Goal: Use online tool/utility: Utilize a website feature to perform a specific function

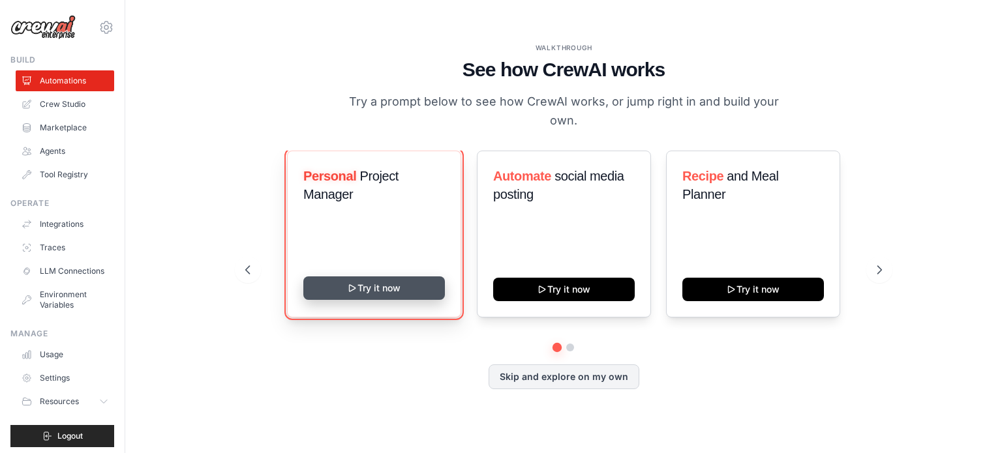
click at [393, 289] on button "Try it now" at bounding box center [374, 288] width 142 height 23
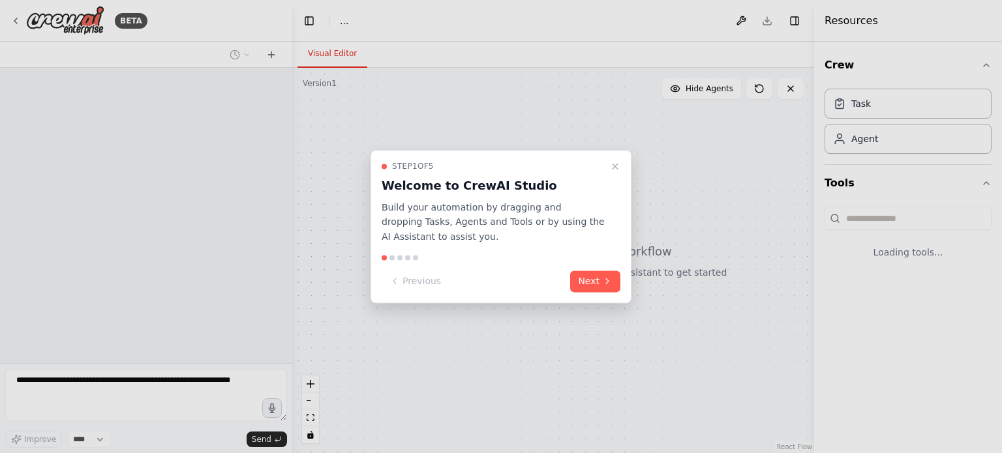
select select "****"
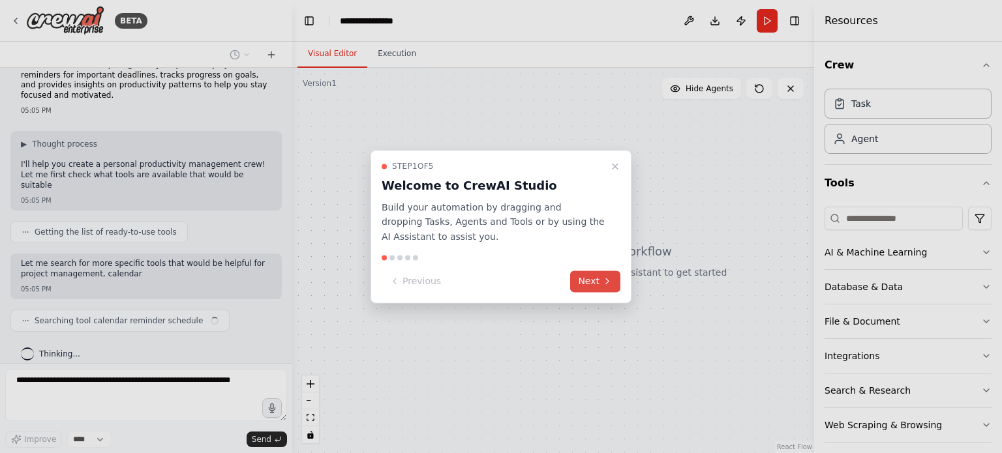
scroll to position [34, 0]
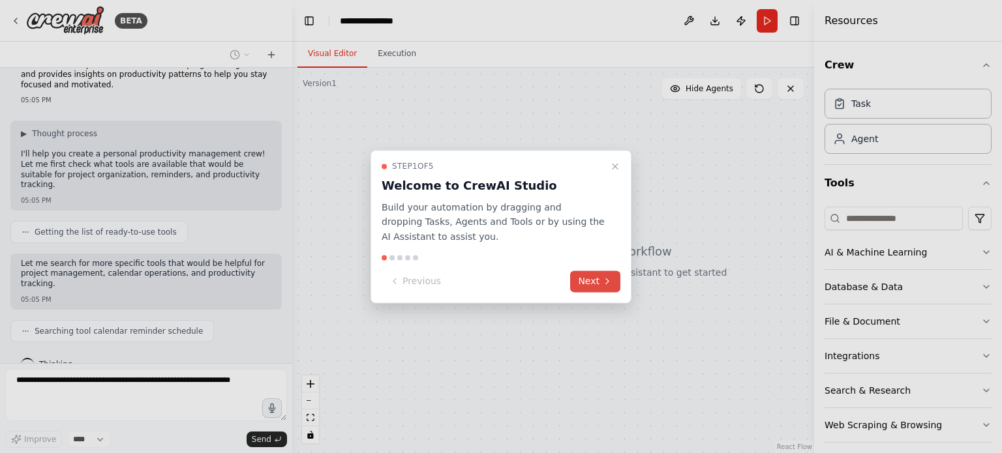
click at [604, 280] on icon at bounding box center [607, 282] width 10 height 10
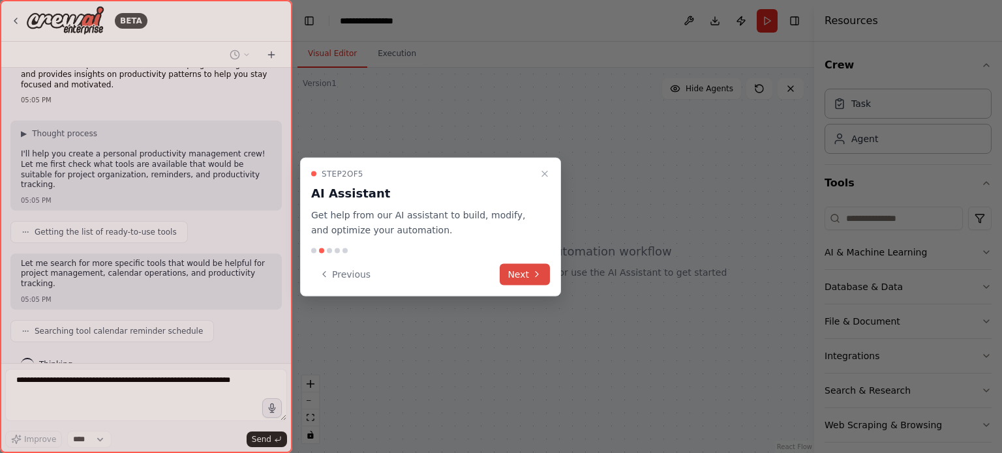
click at [539, 277] on icon at bounding box center [537, 274] width 10 height 10
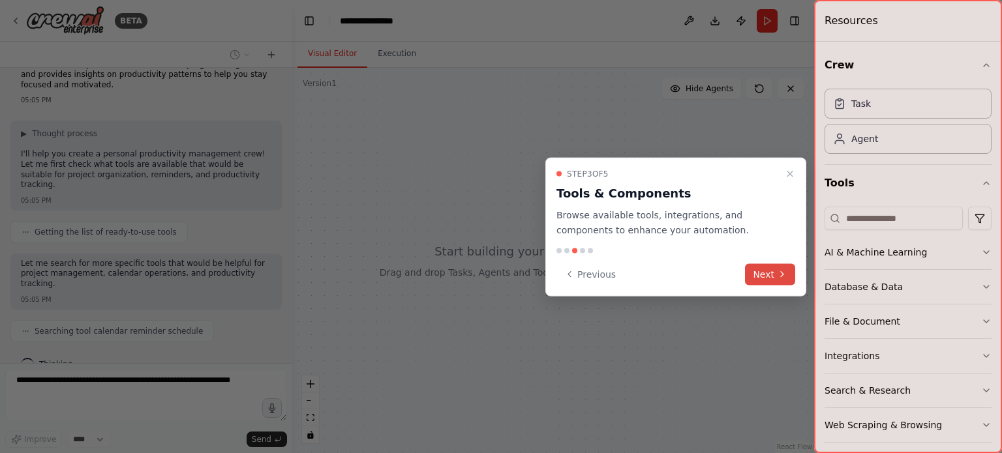
click at [769, 281] on button "Next" at bounding box center [770, 275] width 50 height 22
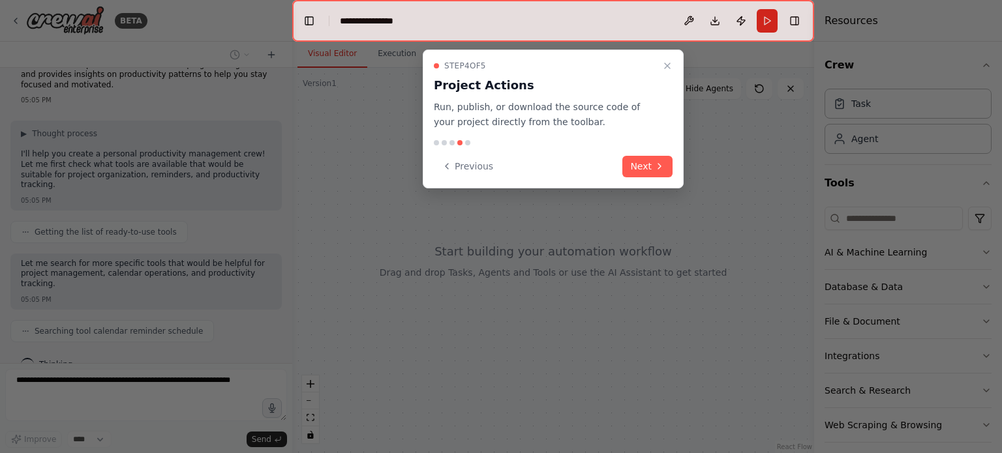
scroll to position [67, 0]
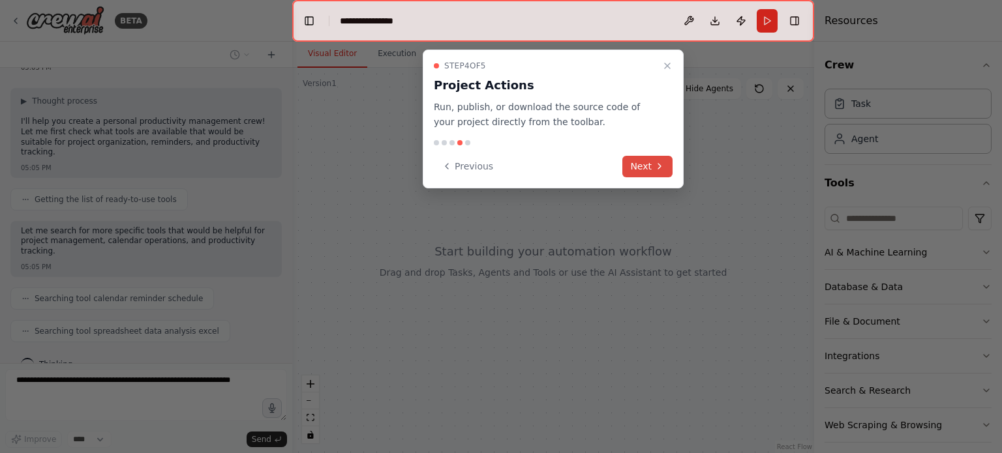
click at [657, 172] on button "Next" at bounding box center [647, 167] width 50 height 22
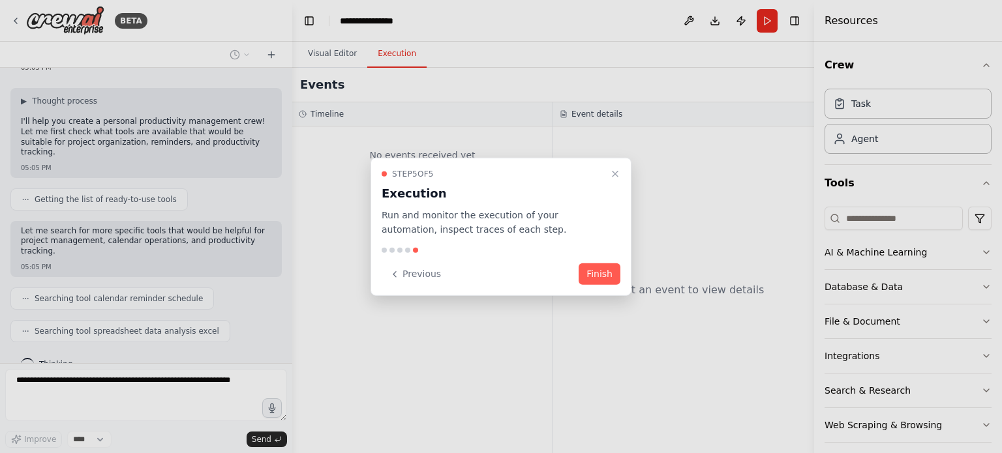
click at [591, 275] on button "Finish" at bounding box center [600, 275] width 42 height 22
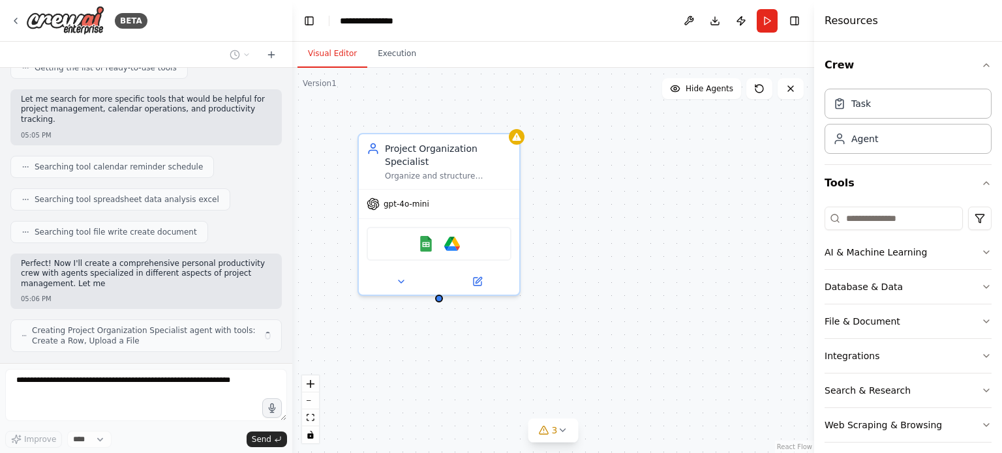
scroll to position [208, 0]
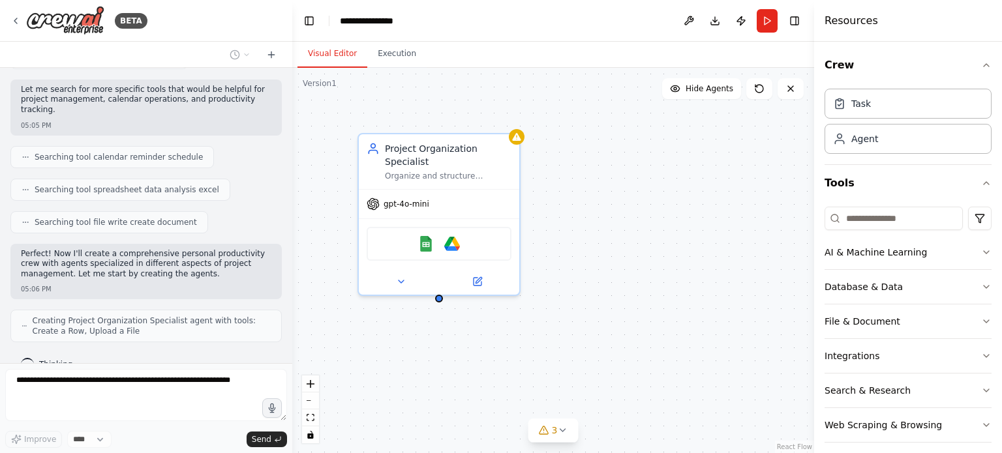
click at [684, 198] on div "Project Organization Specialist Organize and structure personal projects by cre…" at bounding box center [553, 261] width 522 height 386
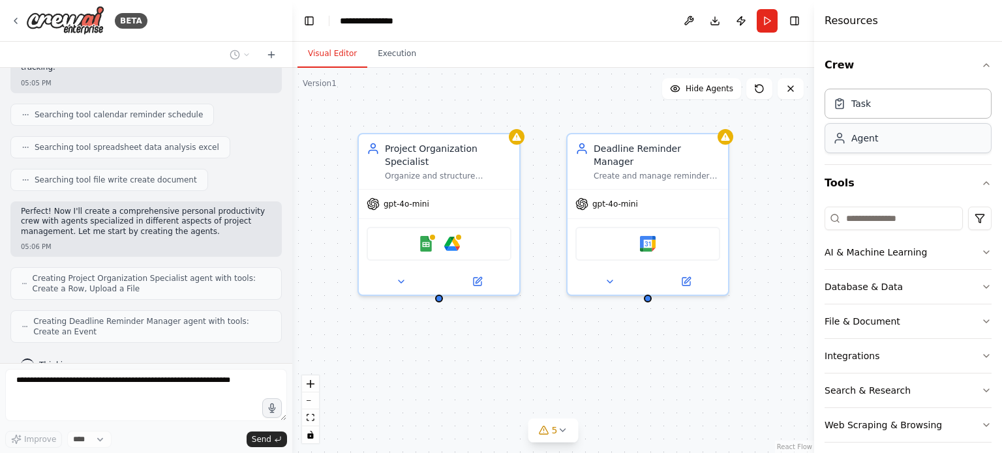
click at [884, 147] on div "Agent" at bounding box center [908, 138] width 167 height 30
click at [866, 138] on div "Agent" at bounding box center [864, 138] width 27 height 13
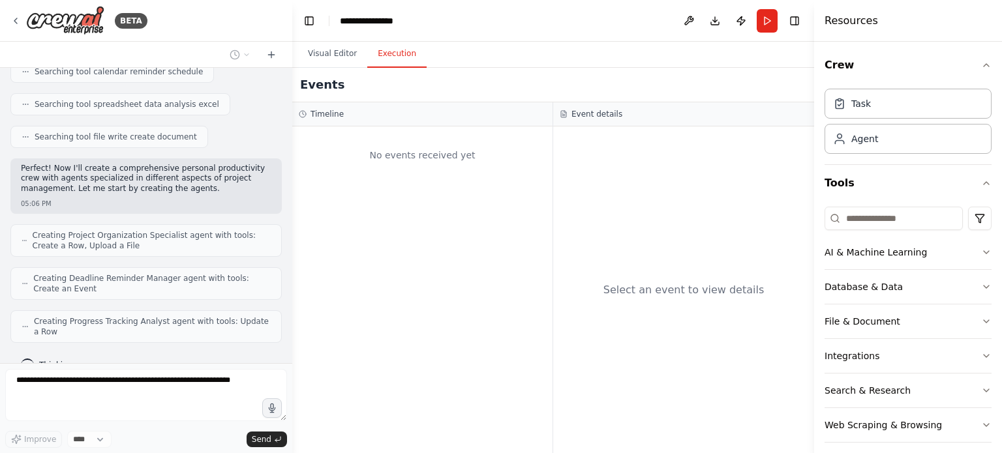
click at [400, 59] on button "Execution" at bounding box center [396, 53] width 59 height 27
drag, startPoint x: 287, startPoint y: 281, endPoint x: 294, endPoint y: 190, distance: 91.6
click at [294, 190] on div "BETA Create a crew that helps organize your personal projects, sets reminders f…" at bounding box center [501, 226] width 1002 height 453
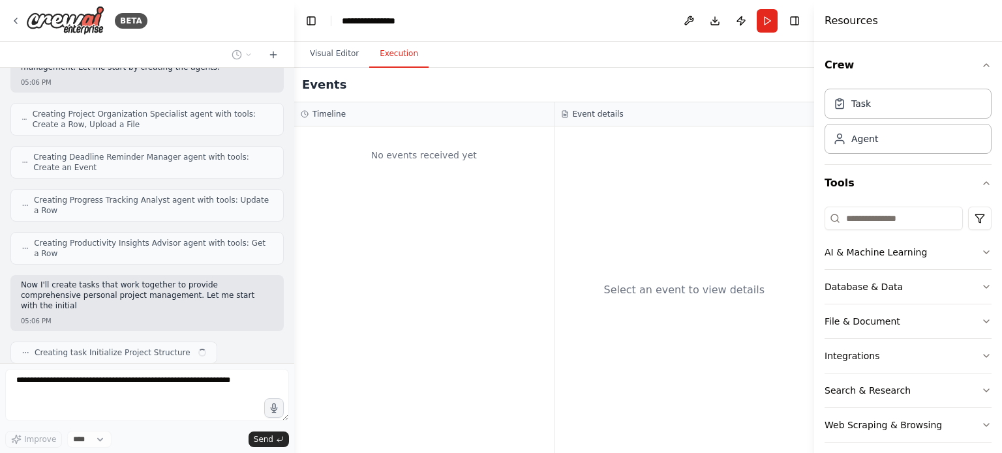
scroll to position [425, 0]
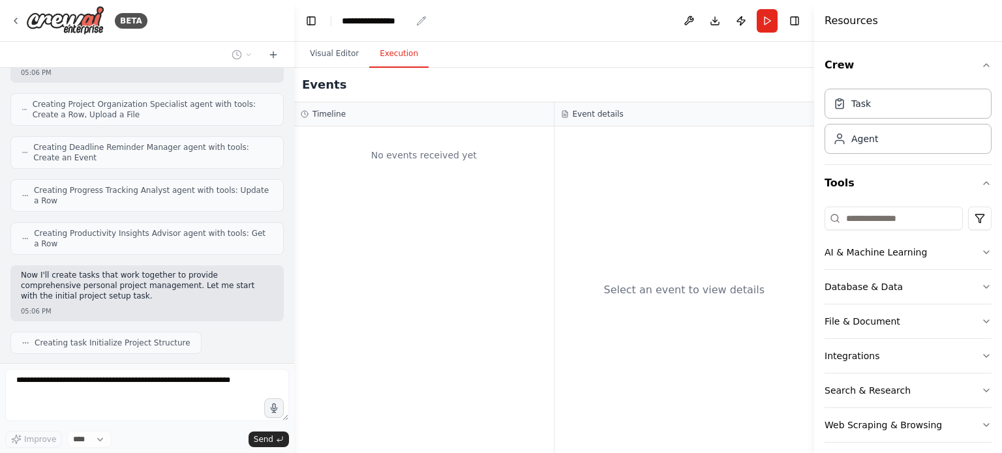
click at [387, 19] on div "**********" at bounding box center [376, 20] width 69 height 13
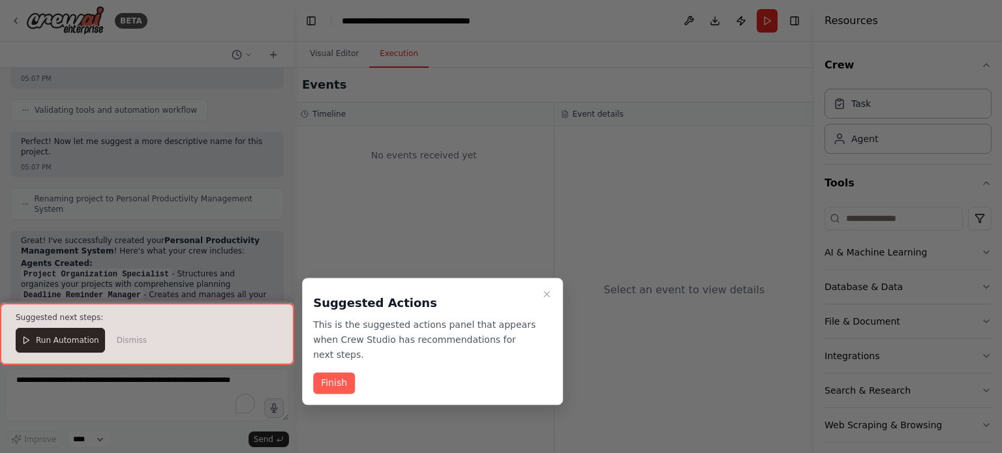
click at [547, 294] on icon "Close walkthrough" at bounding box center [547, 294] width 10 height 10
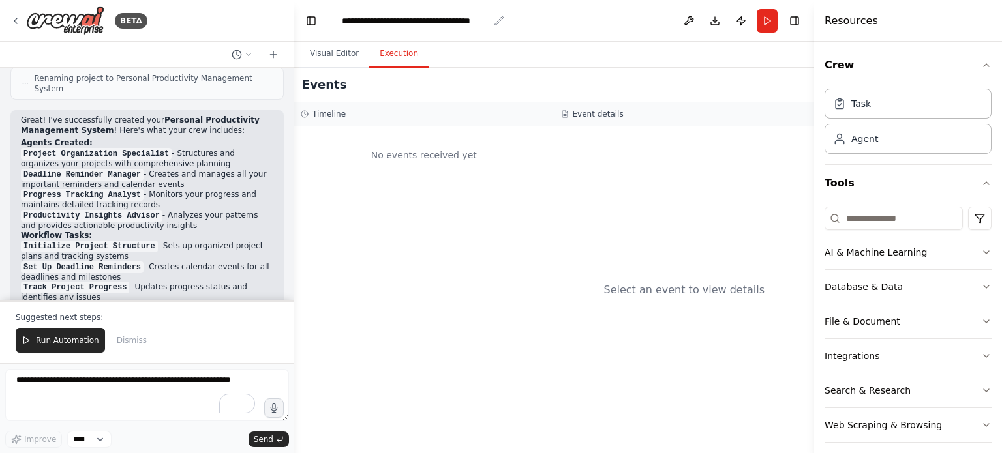
click at [427, 18] on div "**********" at bounding box center [415, 20] width 147 height 13
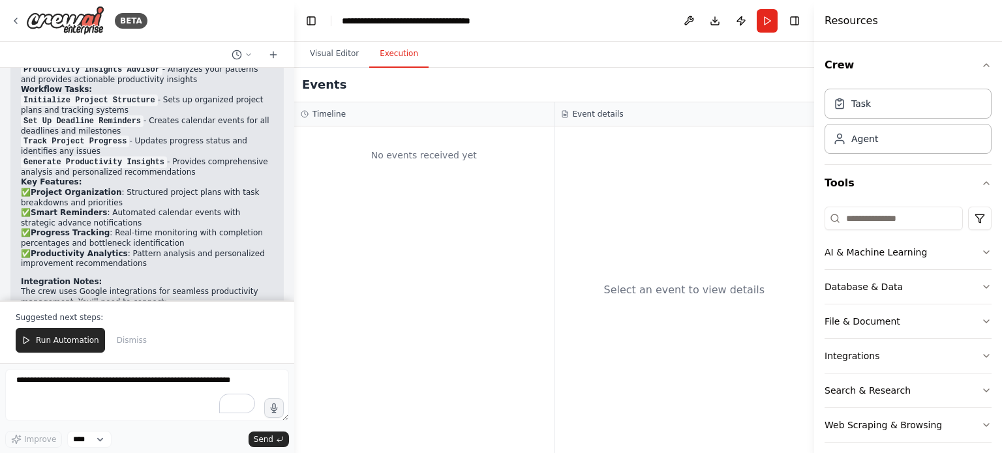
scroll to position [1513, 0]
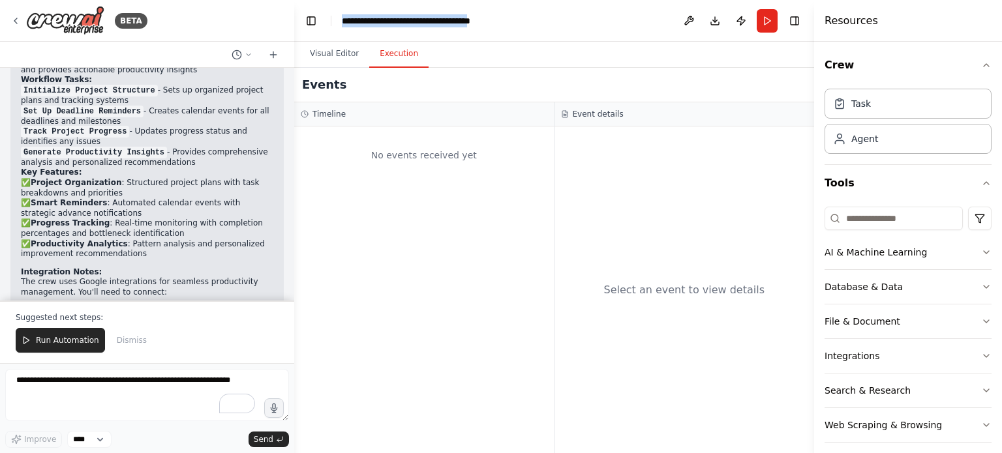
drag, startPoint x: 524, startPoint y: 22, endPoint x: 331, endPoint y: 30, distance: 193.3
type textarea "**********"
click at [331, 30] on header "**********" at bounding box center [554, 21] width 520 height 42
click at [407, 236] on div "No events received yet" at bounding box center [424, 290] width 260 height 327
click at [887, 142] on div "Agent" at bounding box center [908, 138] width 167 height 30
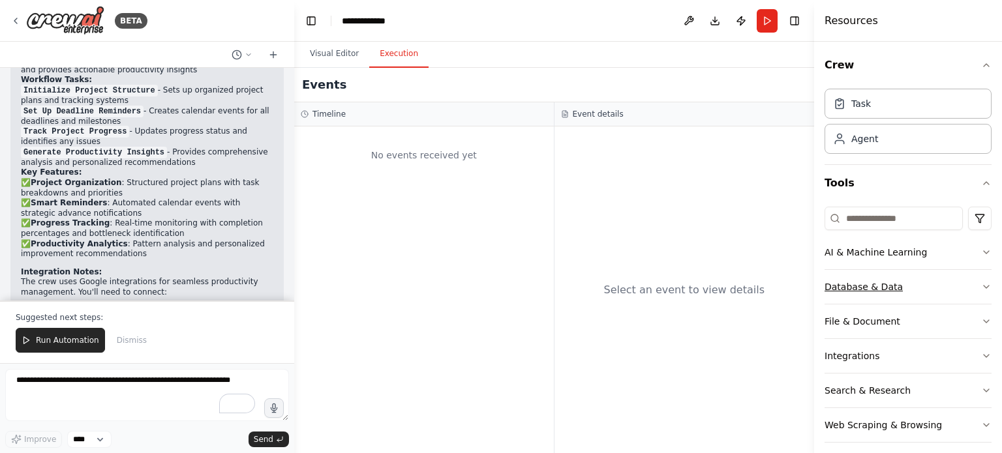
click at [872, 282] on div "Database & Data" at bounding box center [864, 287] width 78 height 13
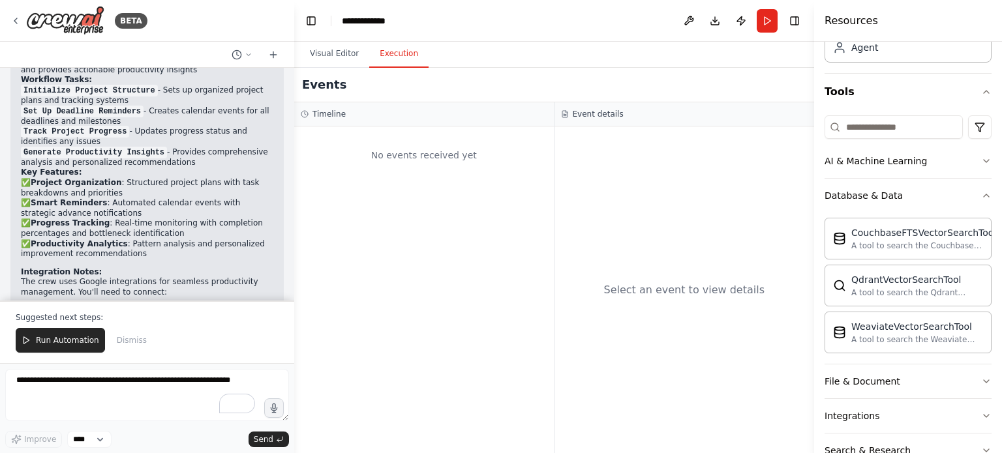
scroll to position [95, 0]
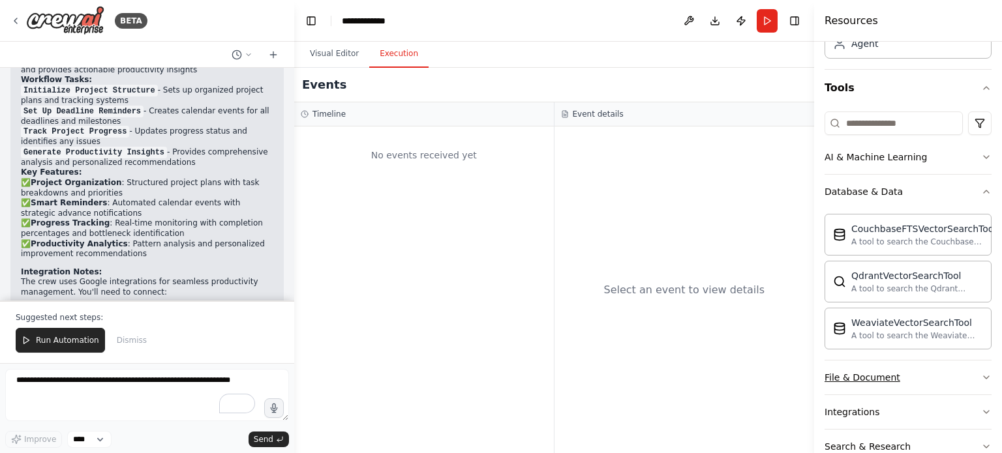
click at [862, 375] on div "File & Document" at bounding box center [863, 377] width 76 height 13
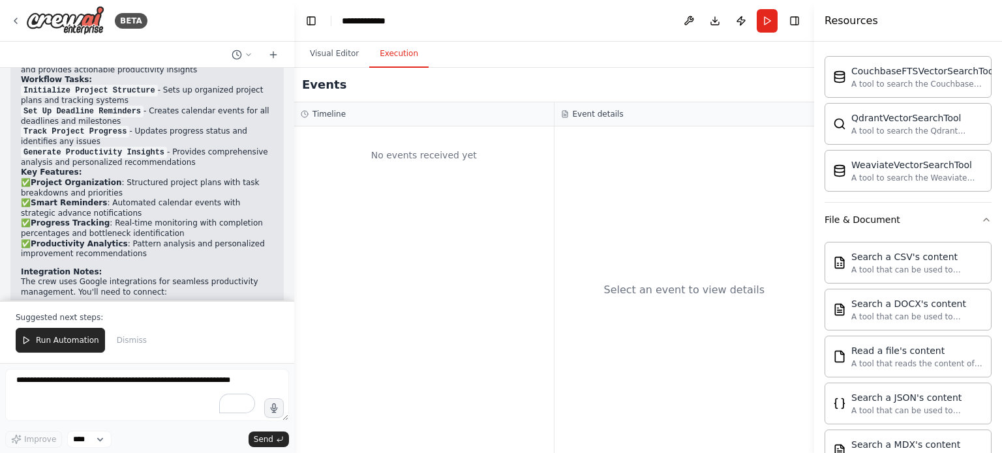
scroll to position [258, 0]
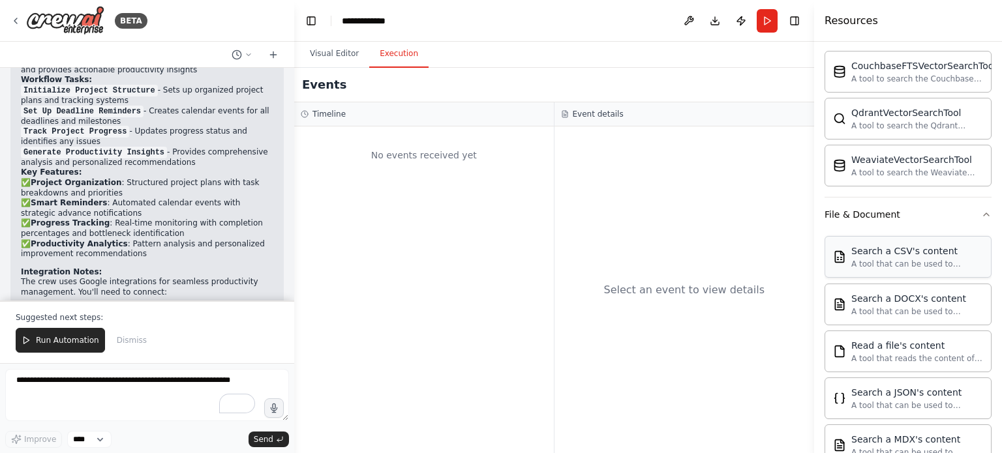
click at [890, 255] on div "Search a CSV's content A tool that can be used to semantic search a query from …" at bounding box center [917, 257] width 132 height 25
click at [855, 23] on h4 "Resources" at bounding box center [852, 21] width 54 height 16
click at [335, 54] on button "Visual Editor" at bounding box center [334, 53] width 70 height 27
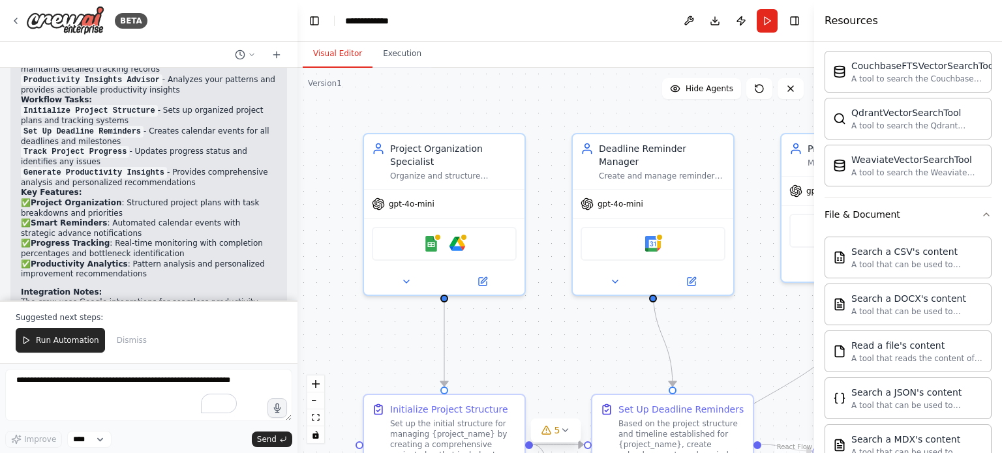
drag, startPoint x: 290, startPoint y: 283, endPoint x: 299, endPoint y: 281, distance: 9.2
click at [299, 281] on div "BETA Create a crew that helps organize your personal projects, sets reminders f…" at bounding box center [501, 226] width 1002 height 453
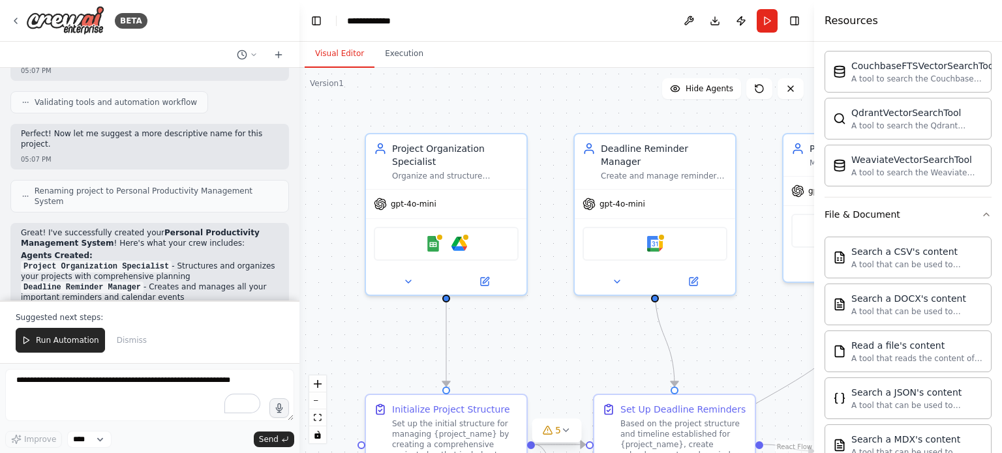
scroll to position [1493, 0]
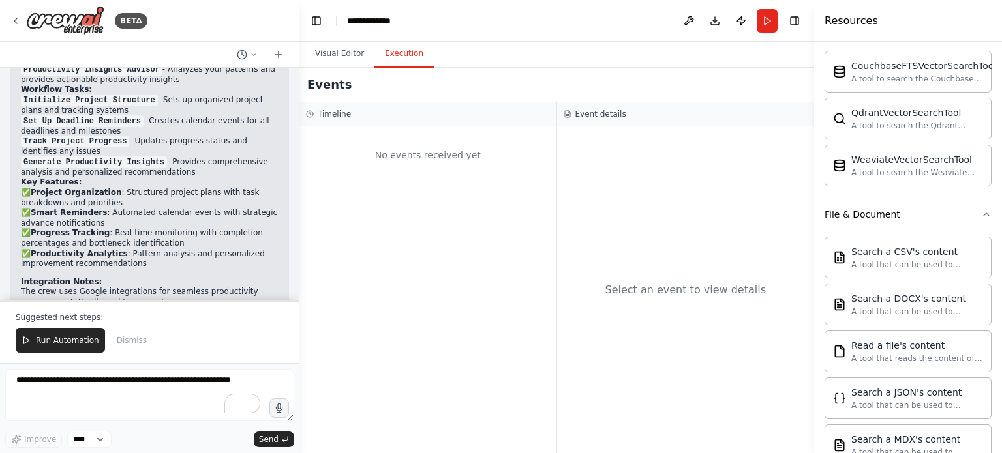
click at [410, 55] on button "Execution" at bounding box center [404, 53] width 59 height 27
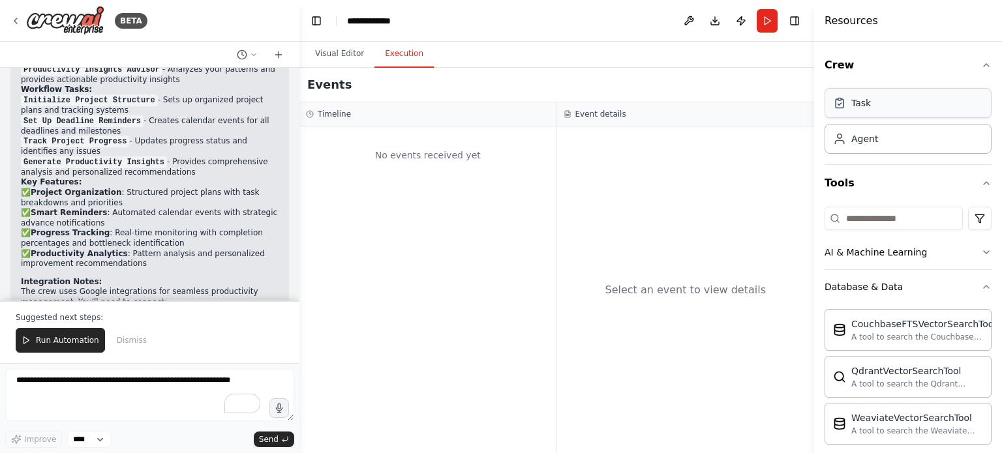
click at [874, 103] on div "Task" at bounding box center [908, 103] width 167 height 30
click at [853, 107] on div "Task" at bounding box center [861, 103] width 20 height 13
click at [861, 106] on div "Task" at bounding box center [861, 103] width 20 height 13
click at [859, 108] on div "Task" at bounding box center [861, 103] width 20 height 13
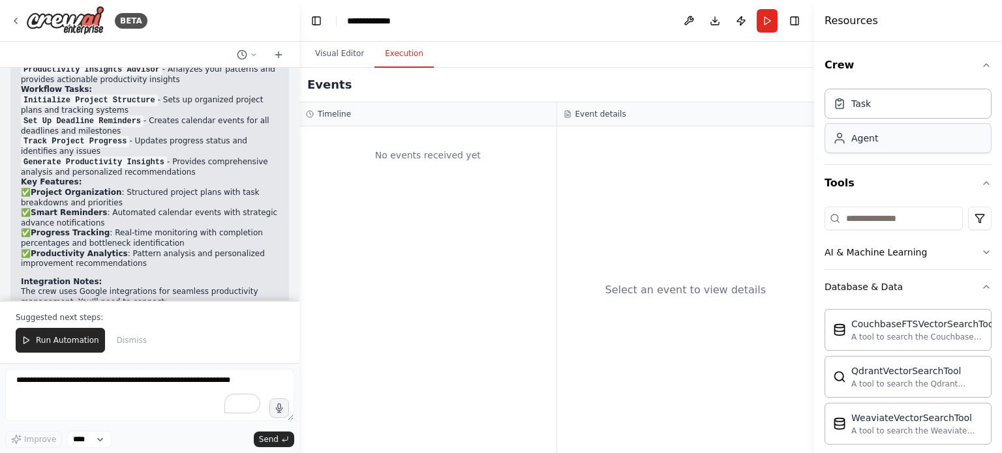
click at [857, 142] on div "Agent" at bounding box center [864, 138] width 27 height 13
click at [859, 109] on div "Task" at bounding box center [908, 103] width 167 height 30
click at [878, 284] on div "Database & Data" at bounding box center [864, 287] width 78 height 13
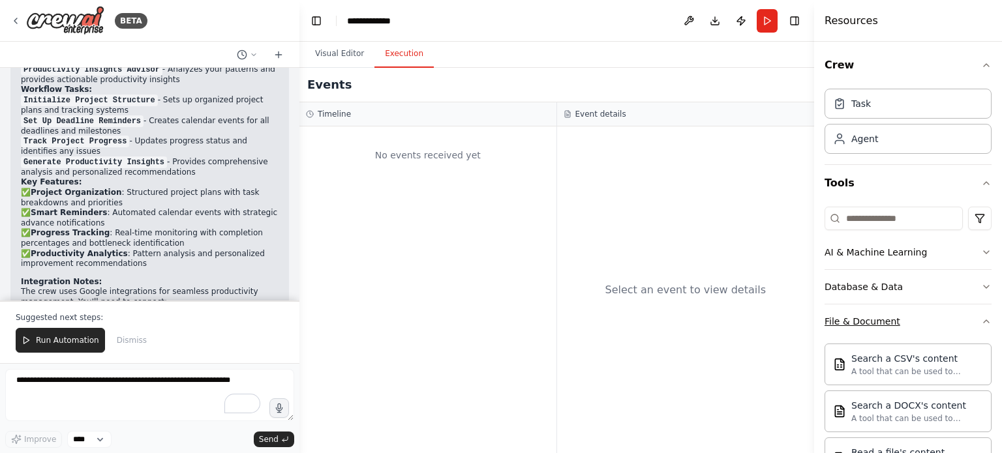
click at [867, 323] on div "File & Document" at bounding box center [863, 321] width 76 height 13
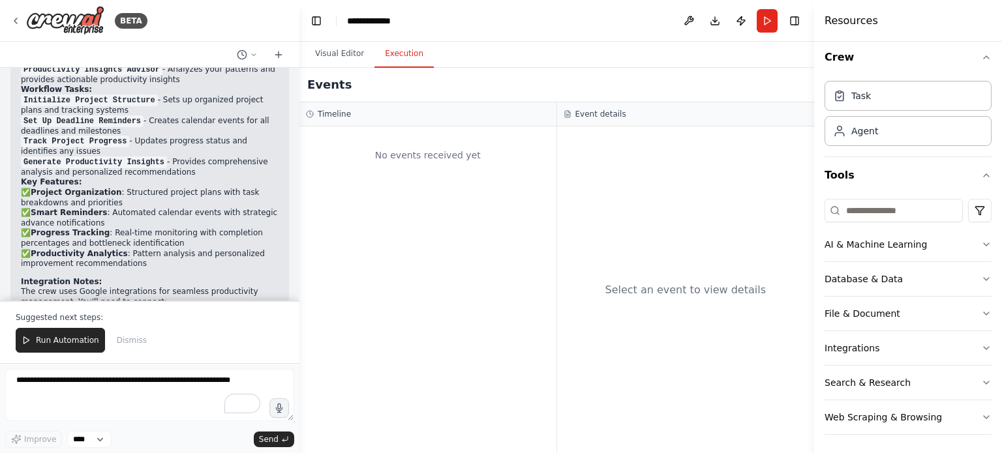
scroll to position [8, 0]
click at [52, 344] on span "Run Automation" at bounding box center [67, 340] width 63 height 10
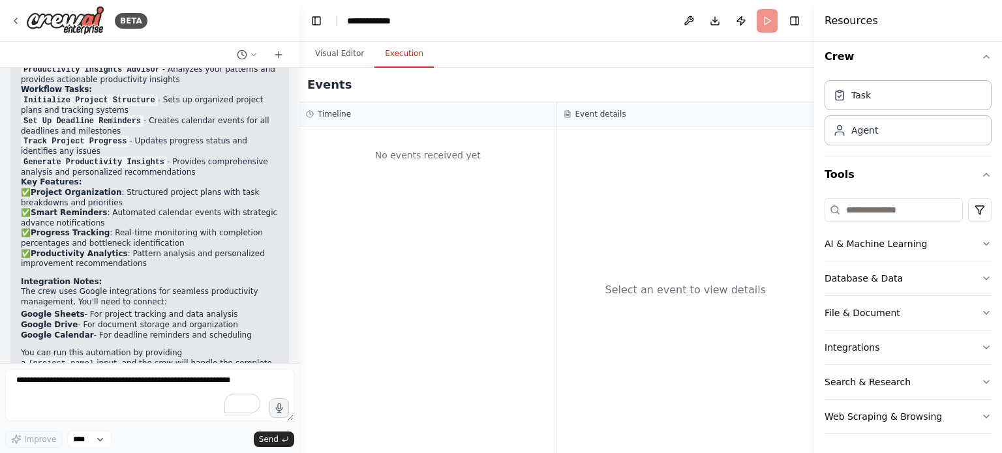
scroll to position [1430, 0]
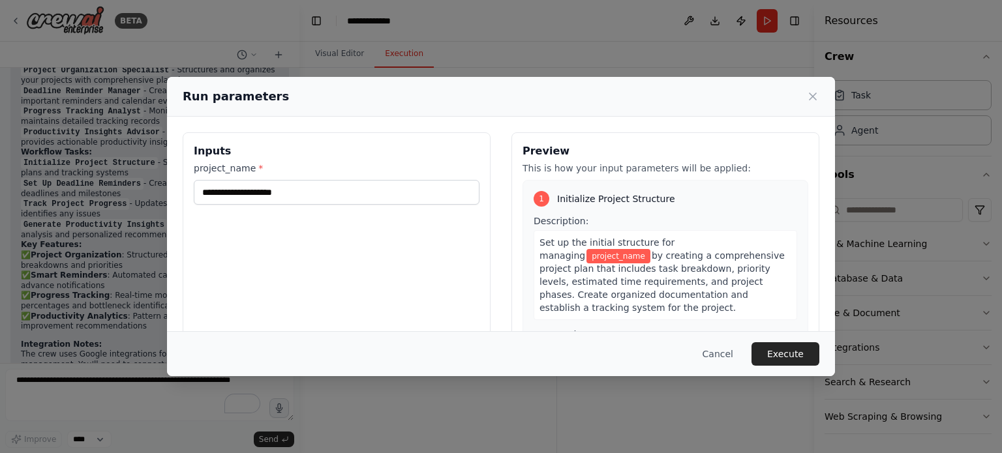
drag, startPoint x: 298, startPoint y: 328, endPoint x: 295, endPoint y: 313, distance: 15.9
click at [295, 313] on div "Inputs project_name *" at bounding box center [337, 286] width 308 height 309
click at [248, 195] on input "project_name *" at bounding box center [337, 192] width 286 height 25
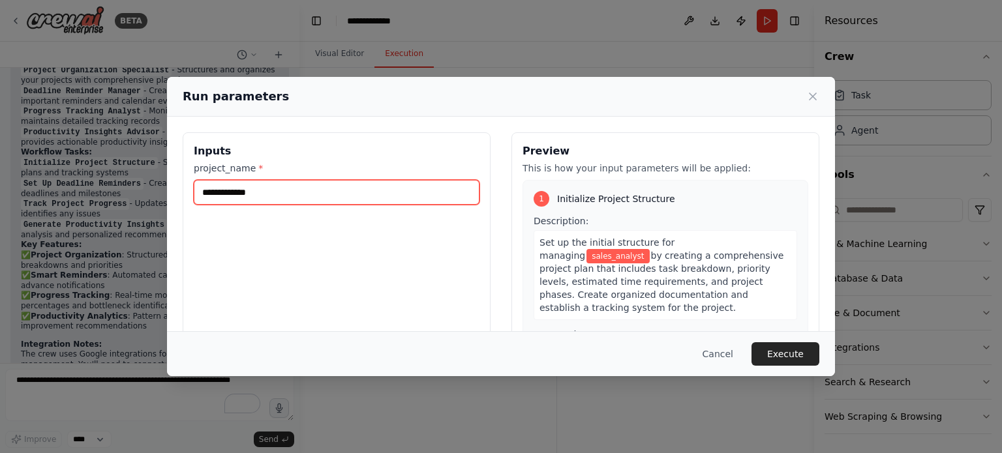
type input "**********"
click at [342, 270] on div "**********" at bounding box center [337, 286] width 308 height 309
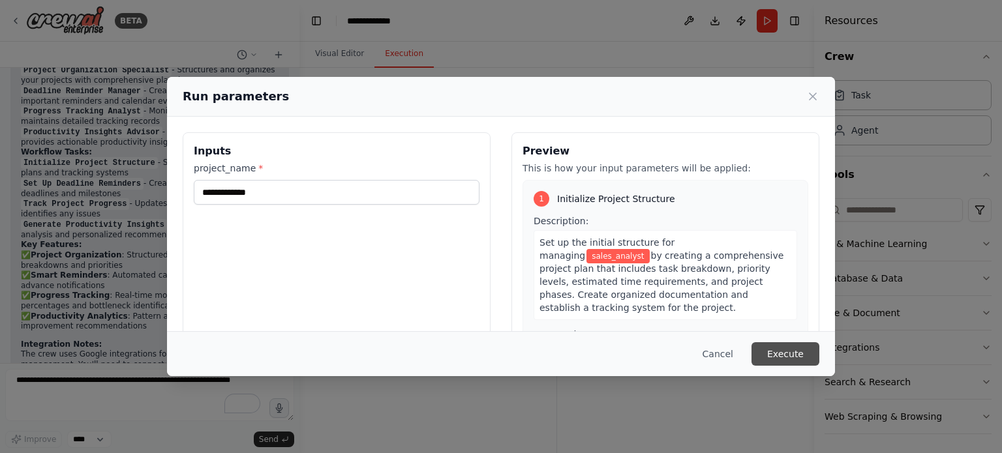
click at [807, 356] on button "Execute" at bounding box center [786, 354] width 68 height 23
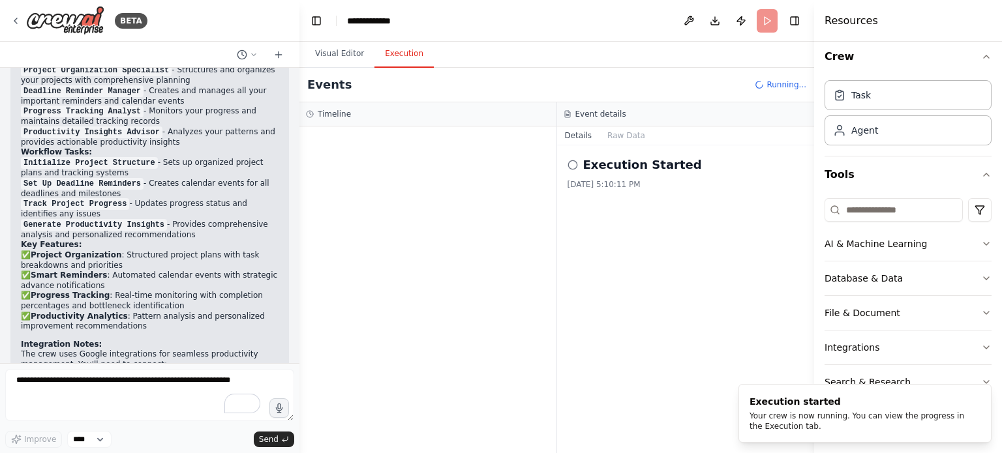
click at [572, 168] on icon at bounding box center [573, 165] width 10 height 10
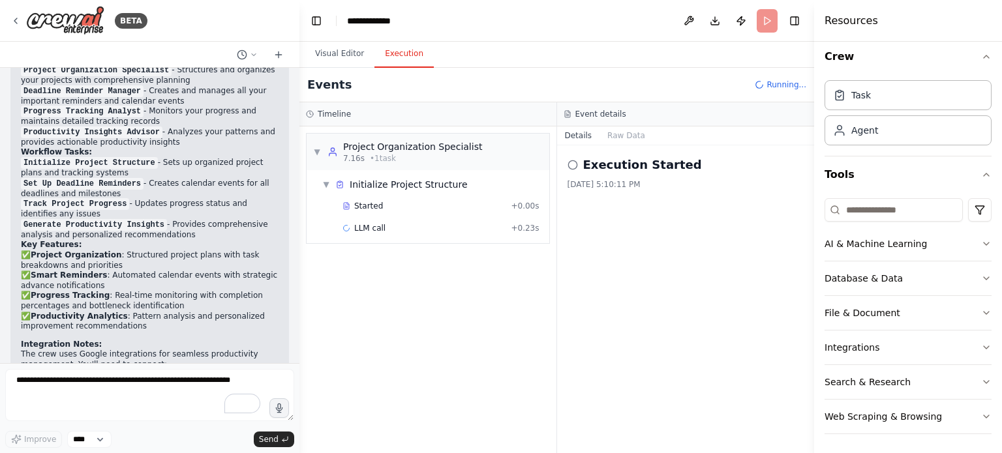
click at [572, 166] on icon at bounding box center [573, 165] width 10 height 10
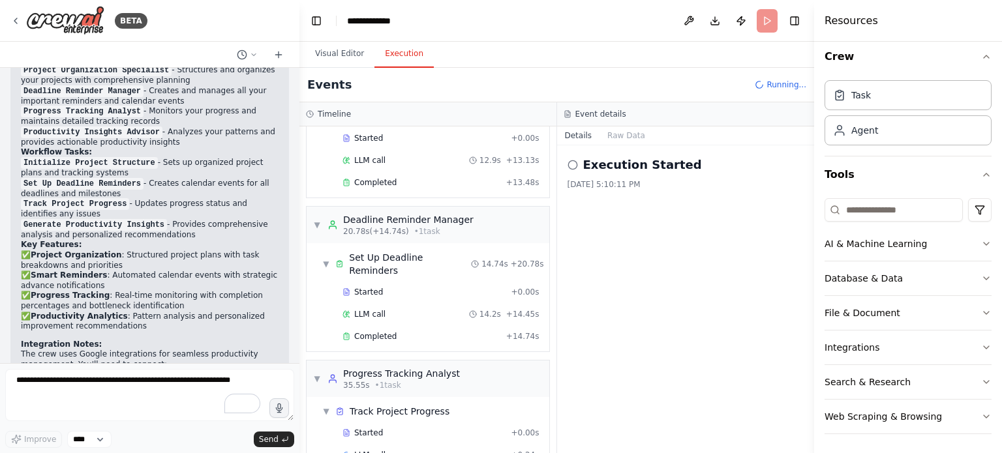
scroll to position [84, 0]
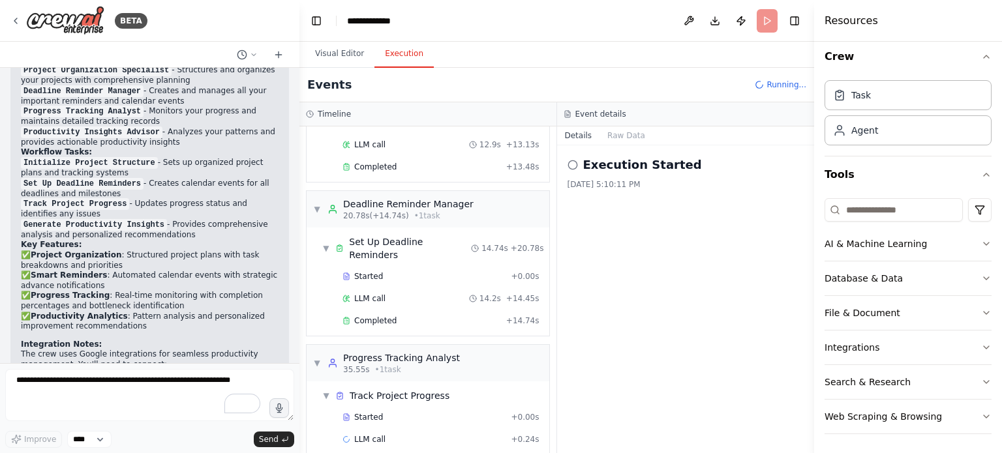
click at [574, 164] on icon at bounding box center [573, 165] width 10 height 10
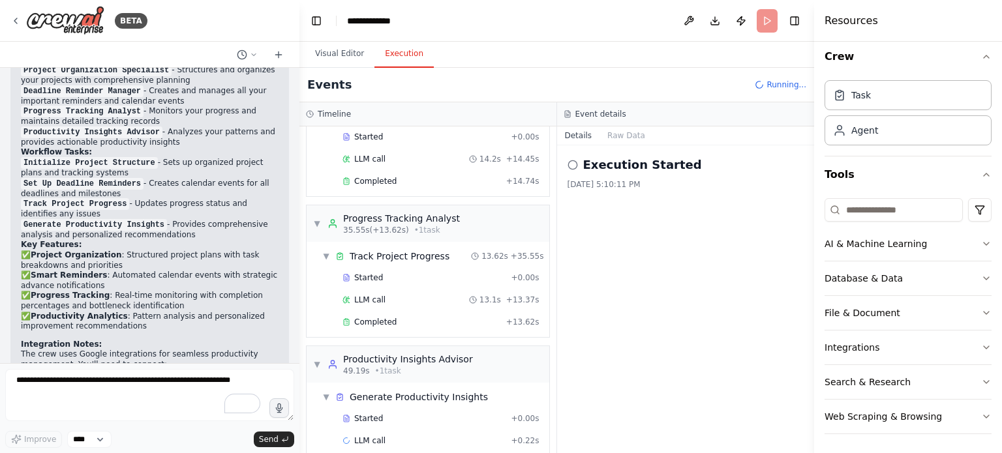
scroll to position [0, 0]
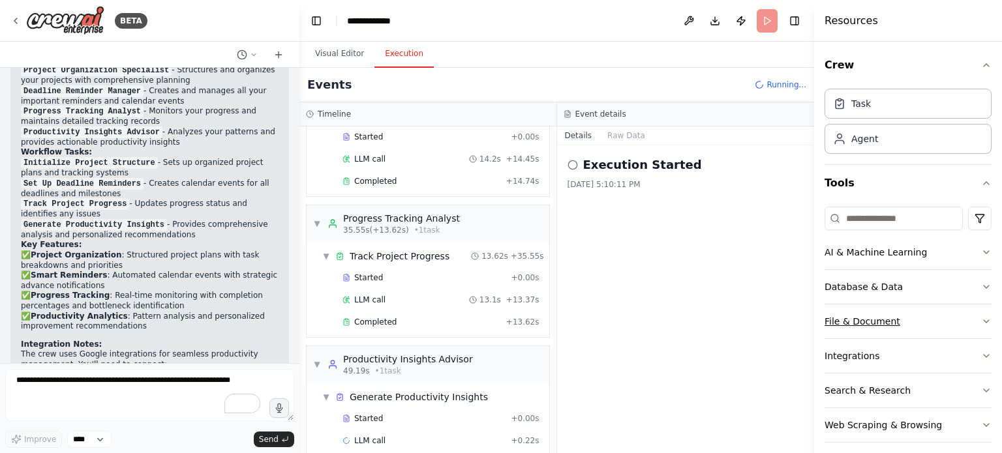
click at [859, 322] on div "File & Document" at bounding box center [863, 321] width 76 height 13
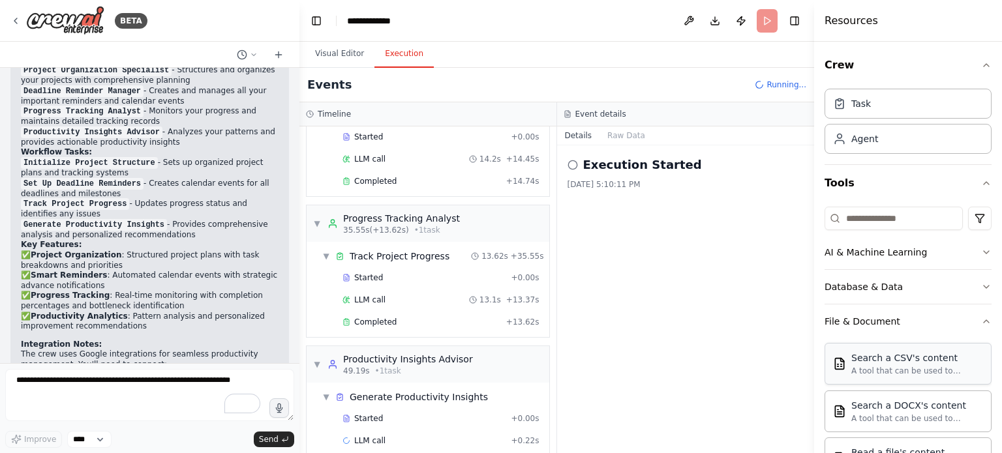
click at [887, 360] on div "Search a CSV's content" at bounding box center [917, 358] width 132 height 13
click at [886, 364] on div "Search a CSV's content A tool that can be used to semantic search a query from …" at bounding box center [917, 364] width 132 height 25
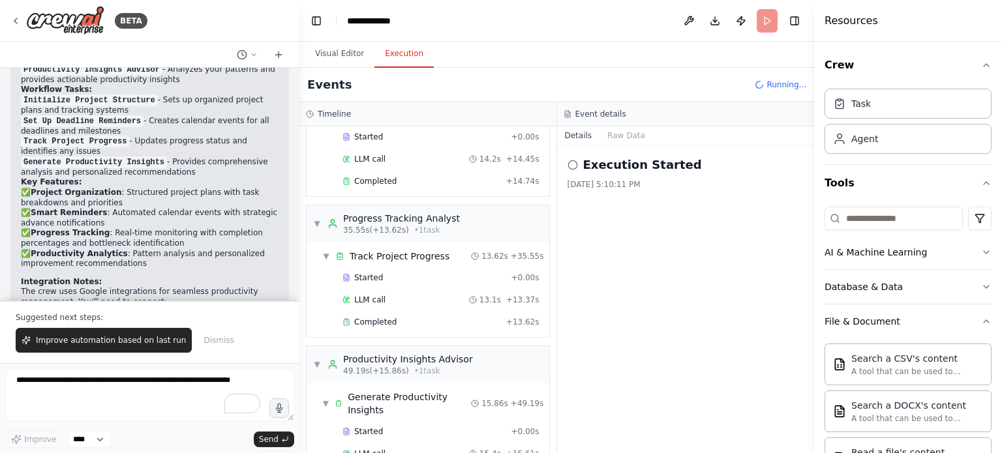
scroll to position [258, 0]
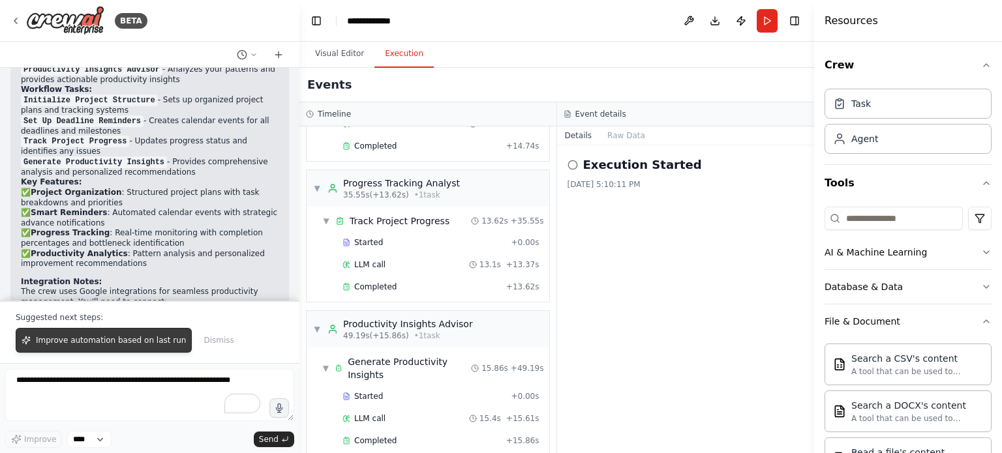
click at [144, 344] on span "Improve automation based on last run" at bounding box center [111, 340] width 150 height 10
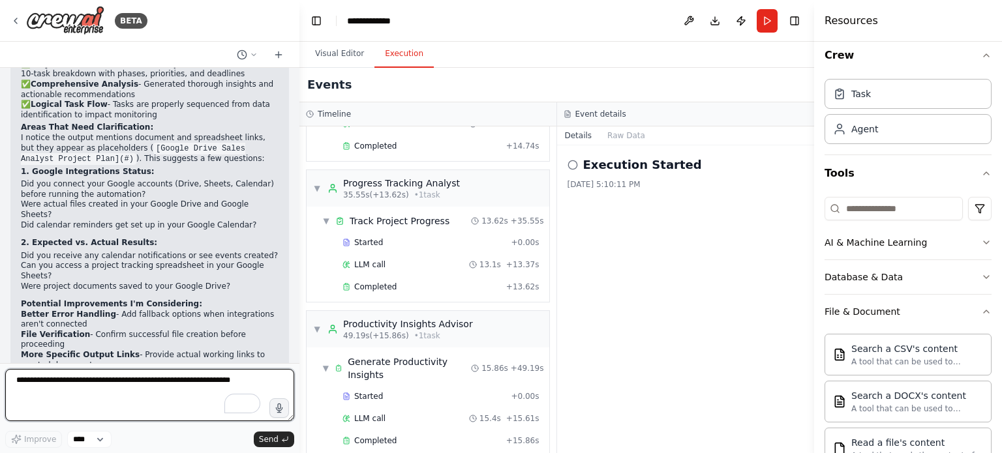
scroll to position [0, 0]
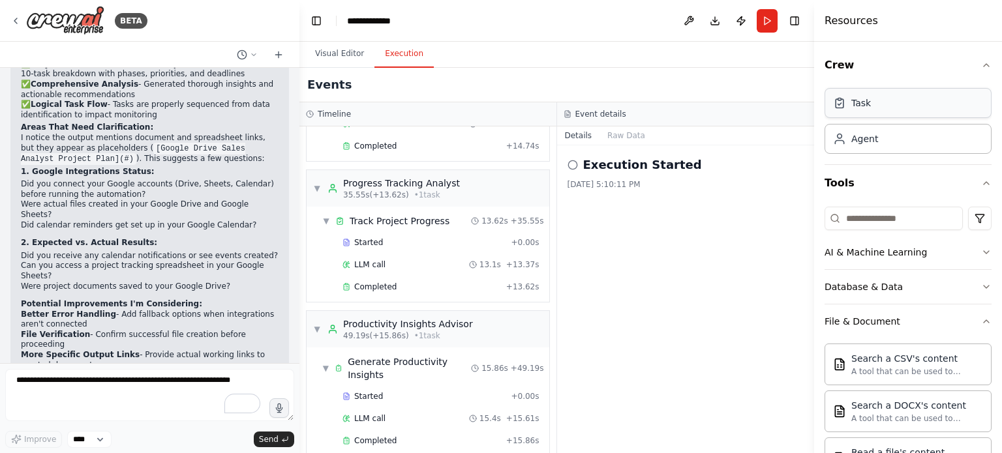
click at [854, 104] on div "Task" at bounding box center [861, 103] width 20 height 13
click at [770, 21] on button "Run" at bounding box center [767, 20] width 21 height 23
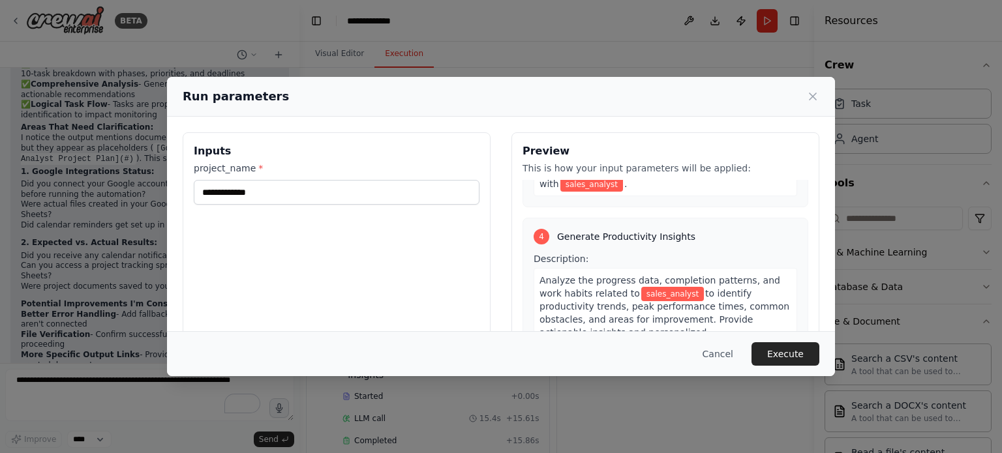
scroll to position [746, 0]
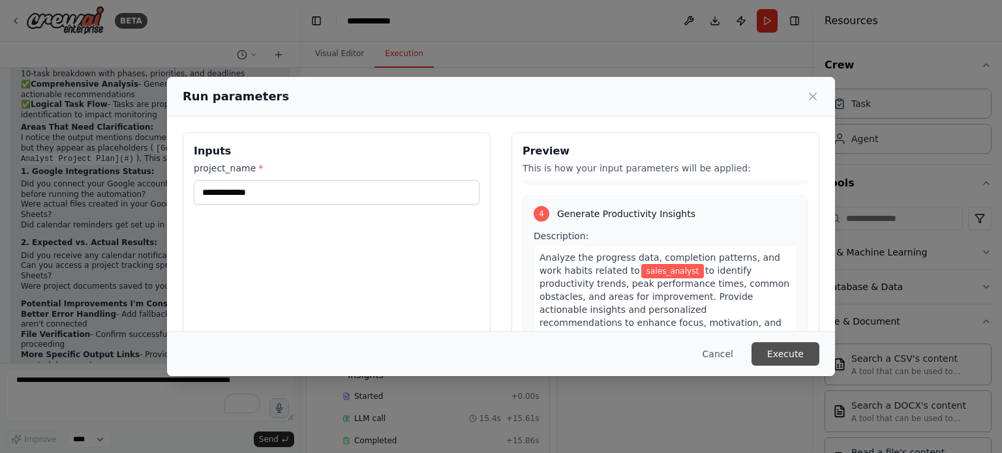
click at [794, 351] on button "Execute" at bounding box center [786, 354] width 68 height 23
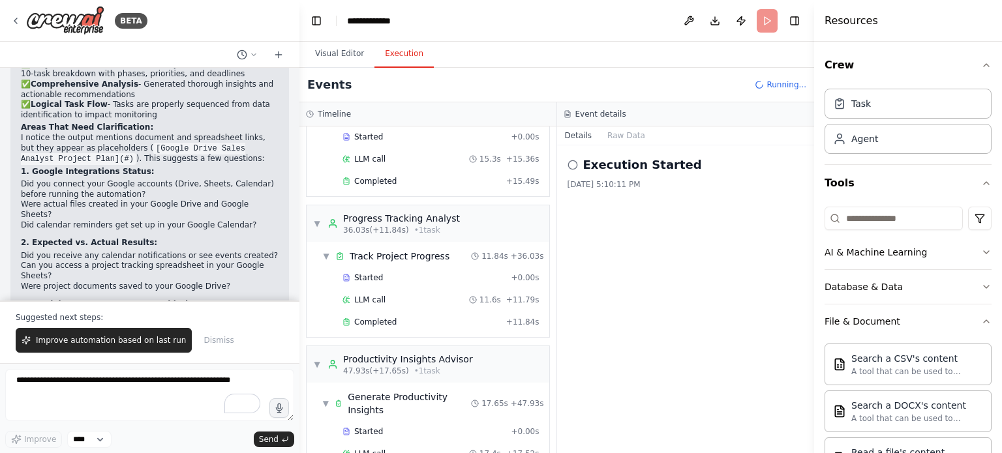
scroll to position [258, 0]
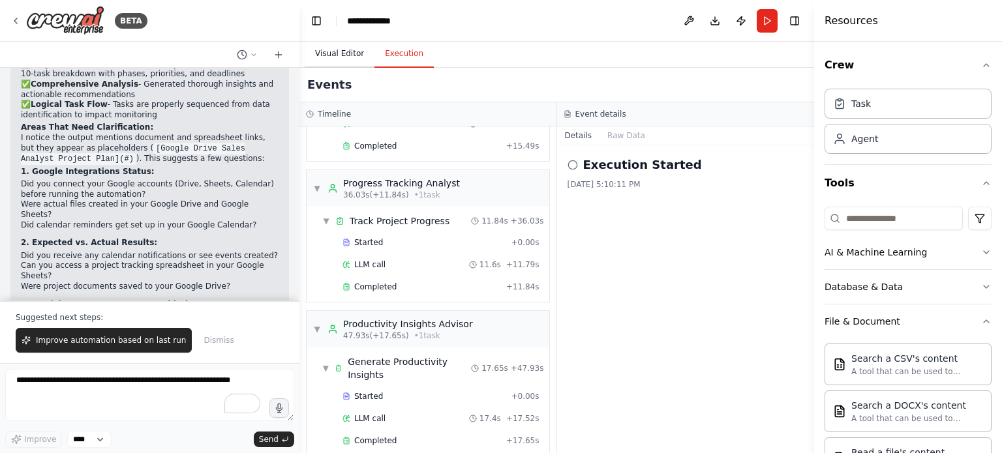
click at [340, 59] on button "Visual Editor" at bounding box center [340, 53] width 70 height 27
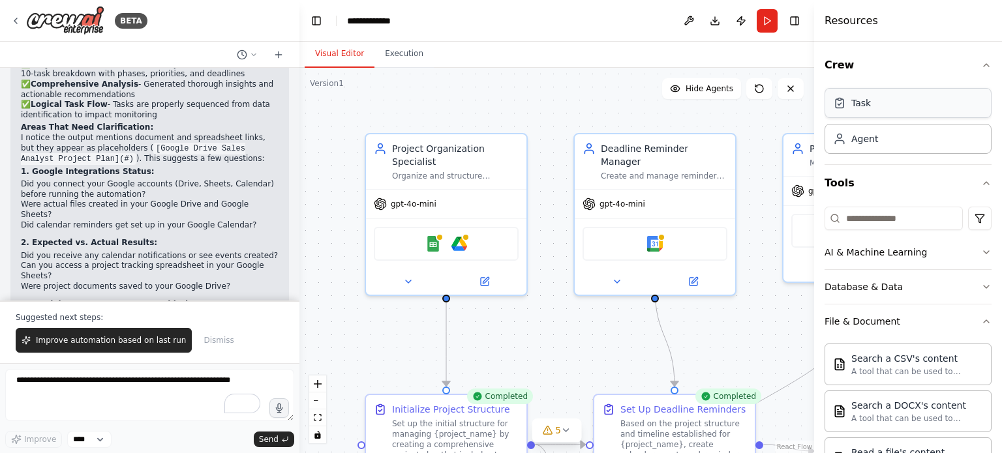
click at [851, 110] on div "Task" at bounding box center [908, 103] width 167 height 30
